Goal: Find specific fact: Find specific fact

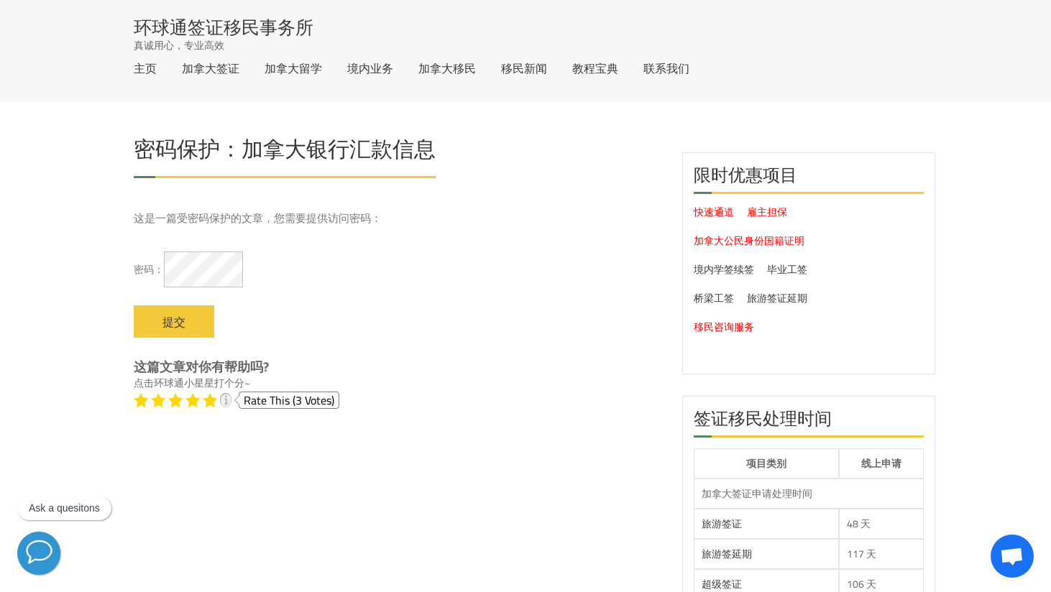
click at [134, 305] on input "提交" at bounding box center [174, 321] width 80 height 32
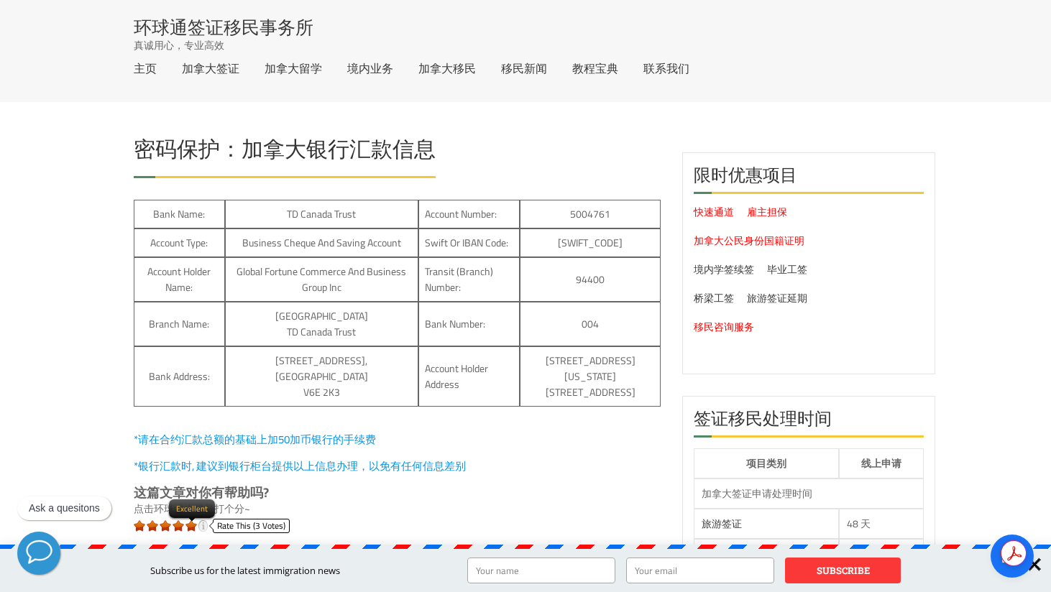
click at [188, 527] on li at bounding box center [190, 525] width 11 height 11
click at [581, 448] on div "Bank name: TD Canada Trust Account number: 5004761 Account type: Business Chequ…" at bounding box center [397, 375] width 527 height 350
click at [302, 223] on td "TD Canada Trust" at bounding box center [321, 214] width 193 height 29
